Goal: Task Accomplishment & Management: Complete application form

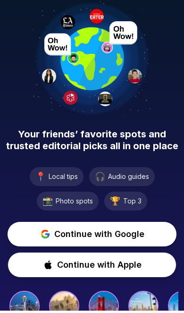
scroll to position [17, 0]
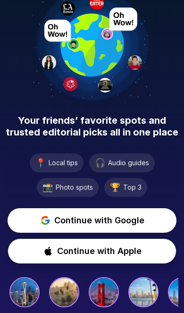
click at [111, 220] on span "Continue with Google" at bounding box center [99, 220] width 90 height 13
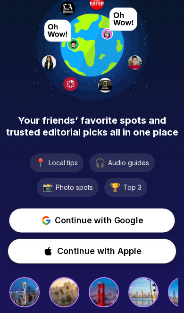
click at [101, 223] on span "Continue with Google" at bounding box center [99, 220] width 88 height 13
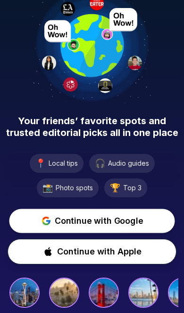
click at [111, 218] on span "Continue with Google" at bounding box center [99, 220] width 88 height 13
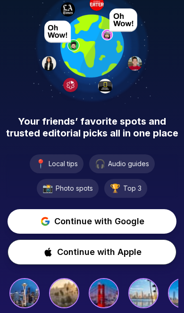
click at [105, 255] on span "Continue with Apple" at bounding box center [99, 252] width 85 height 13
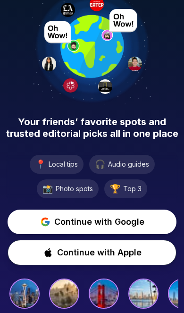
click at [113, 215] on span "Continue with Google" at bounding box center [99, 221] width 90 height 13
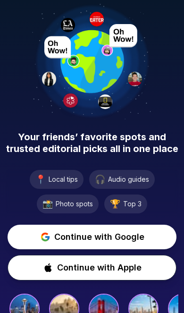
scroll to position [0, 0]
